Goal: Check status

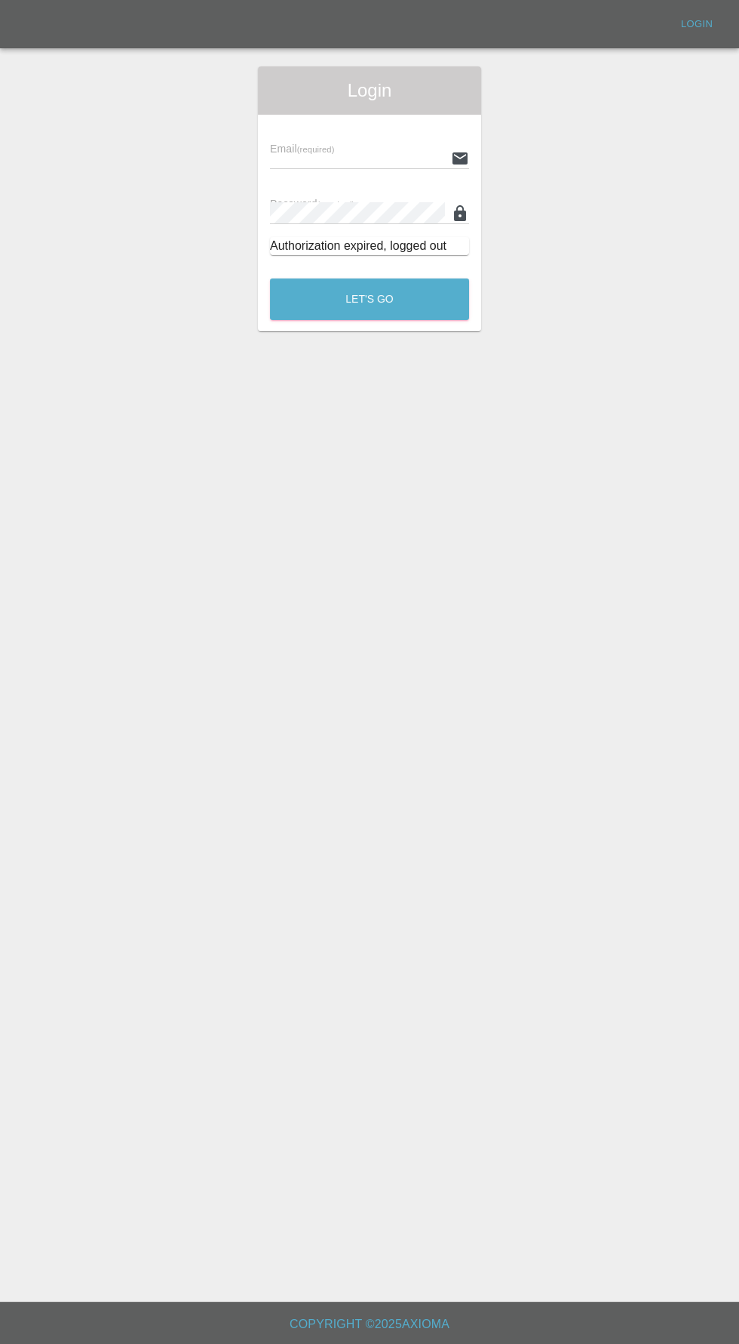
click at [309, 158] on input "text" at bounding box center [357, 158] width 175 height 22
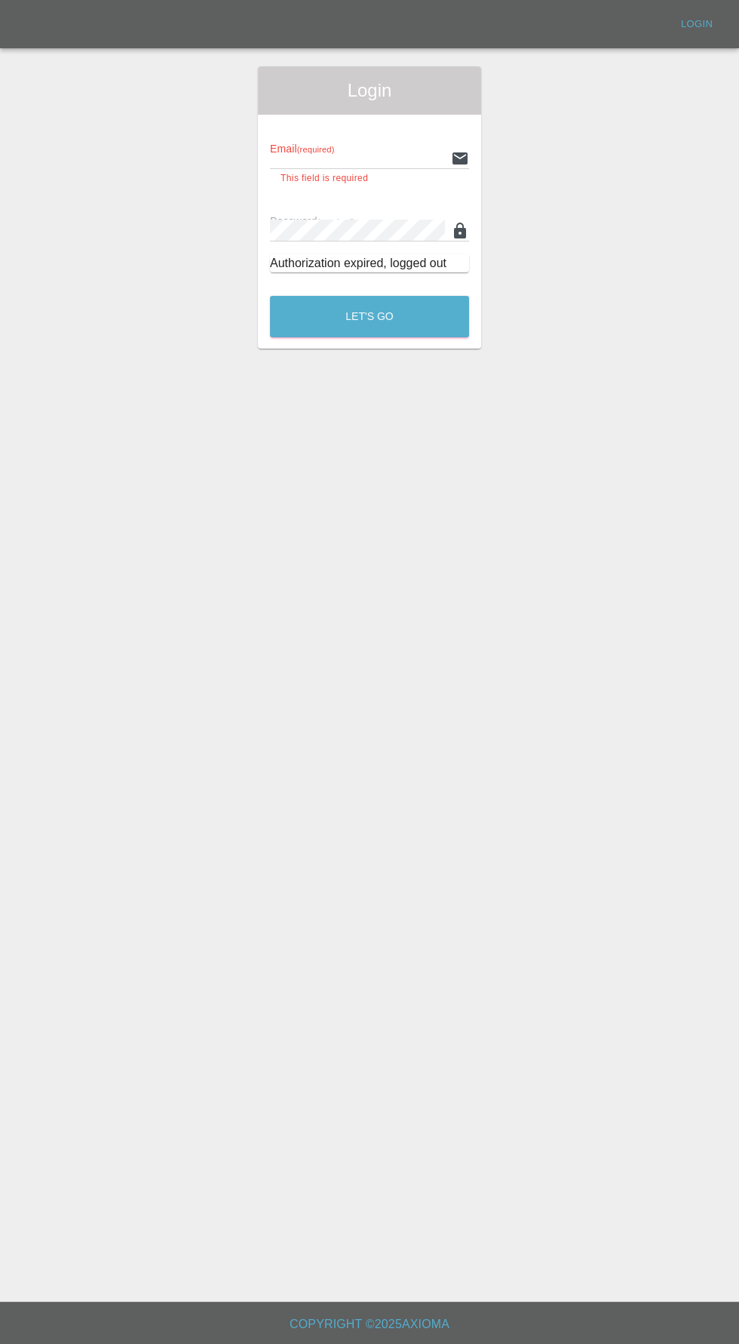
type input "[EMAIL_ADDRESS][DOMAIN_NAME]"
click at [270, 296] on button "Let's Go" at bounding box center [369, 316] width 199 height 41
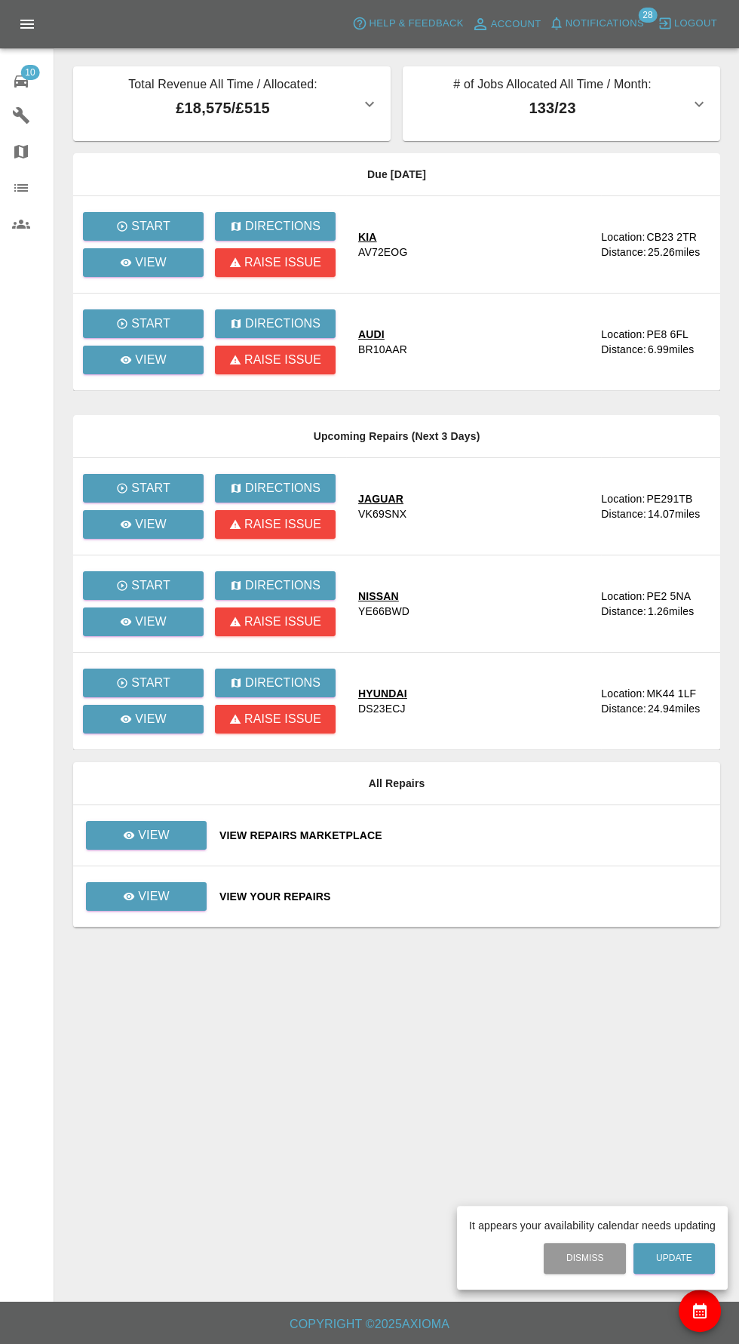
click at [179, 260] on div at bounding box center [369, 672] width 739 height 1344
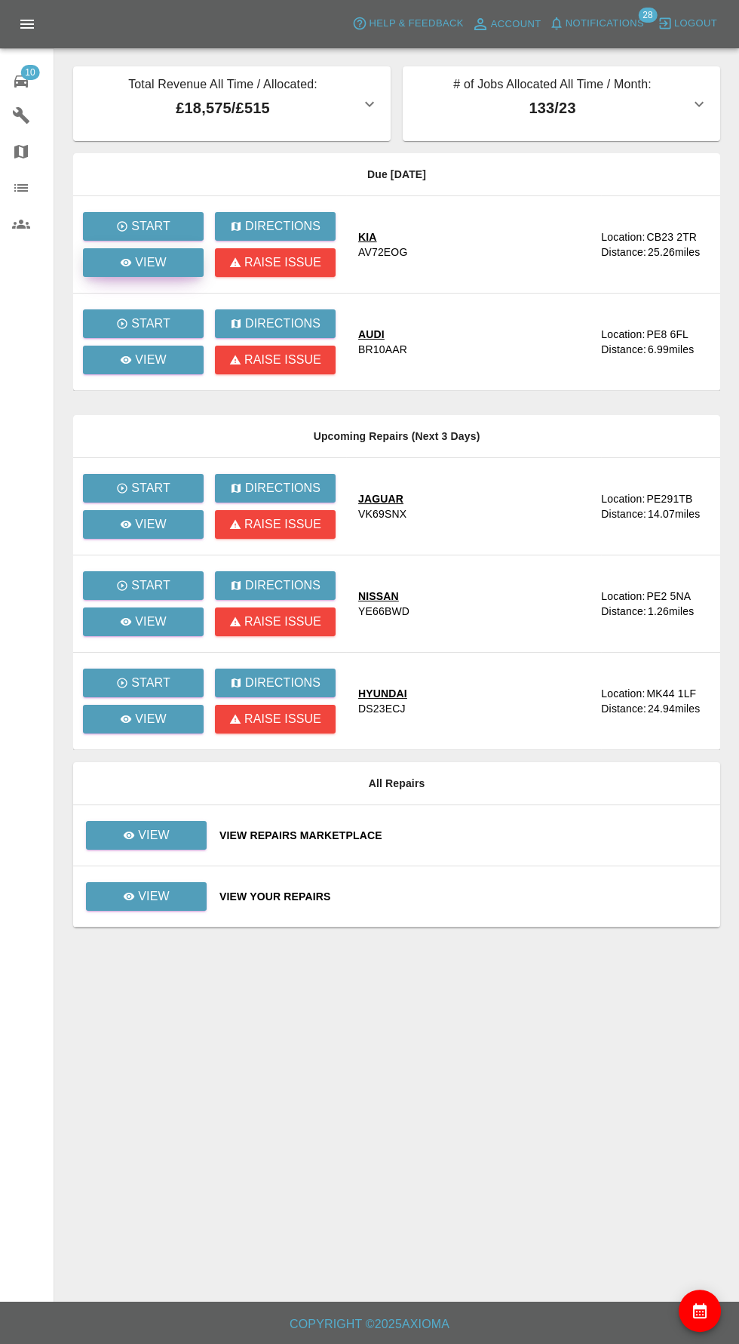
click at [162, 248] on link "View" at bounding box center [143, 262] width 121 height 29
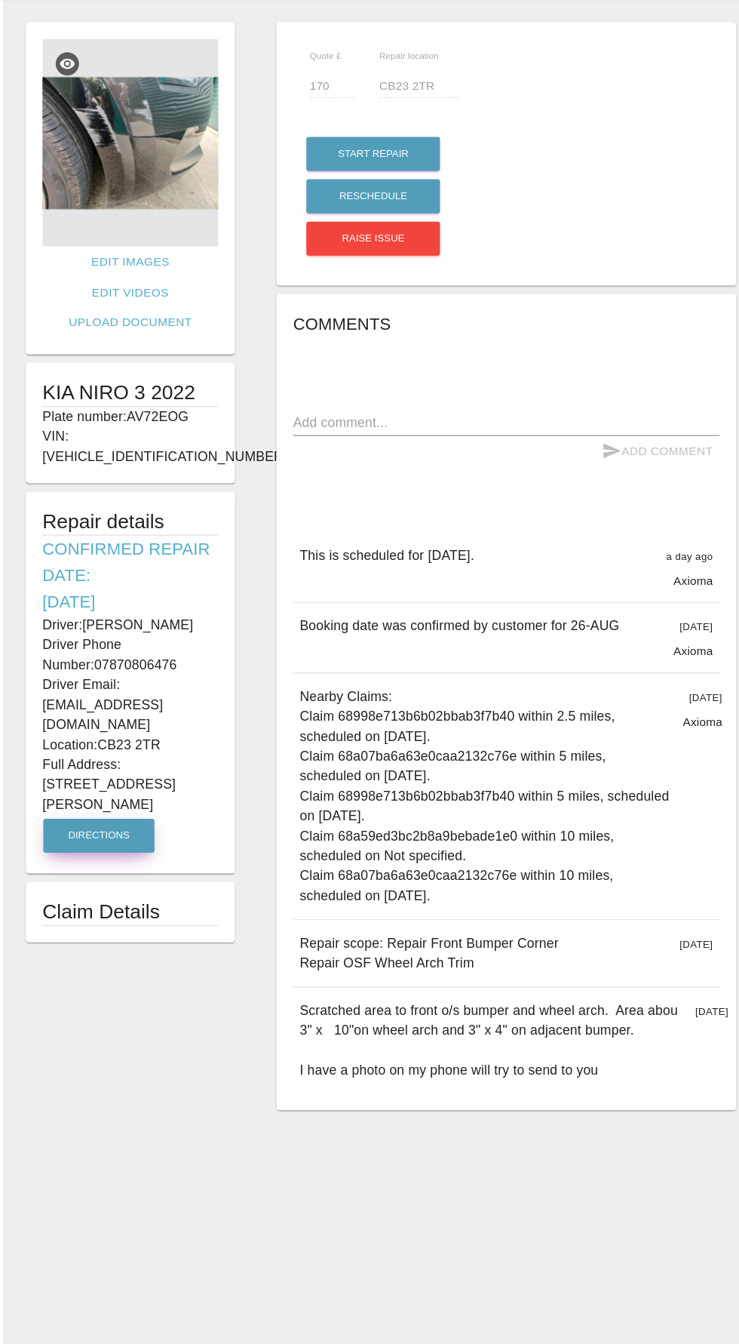
click at [147, 797] on button "Directions" at bounding box center [140, 812] width 101 height 31
